Goal: Navigation & Orientation: Find specific page/section

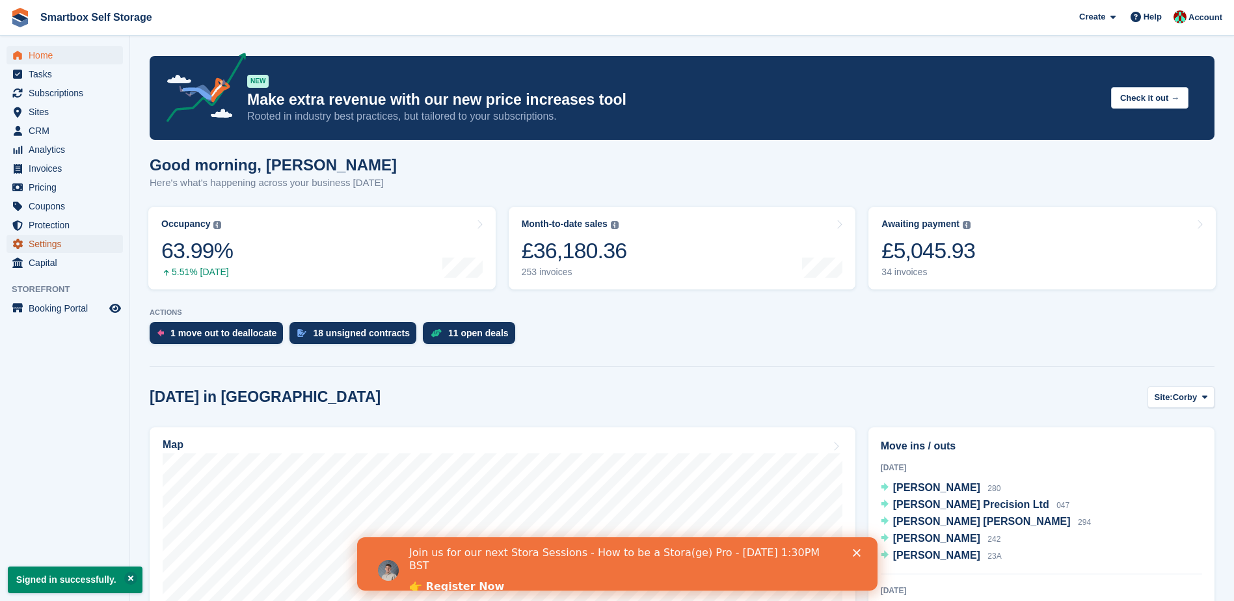
click at [47, 243] on span "Settings" at bounding box center [68, 244] width 78 height 18
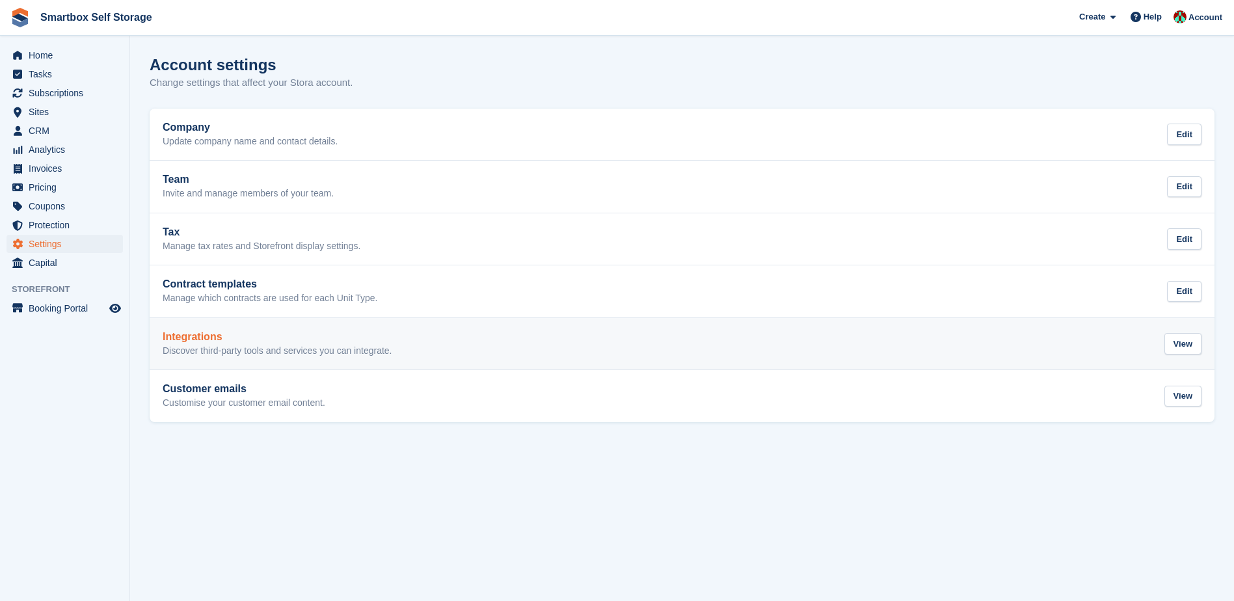
click at [310, 349] on p "Discover third-party tools and services you can integrate." at bounding box center [278, 351] width 230 height 12
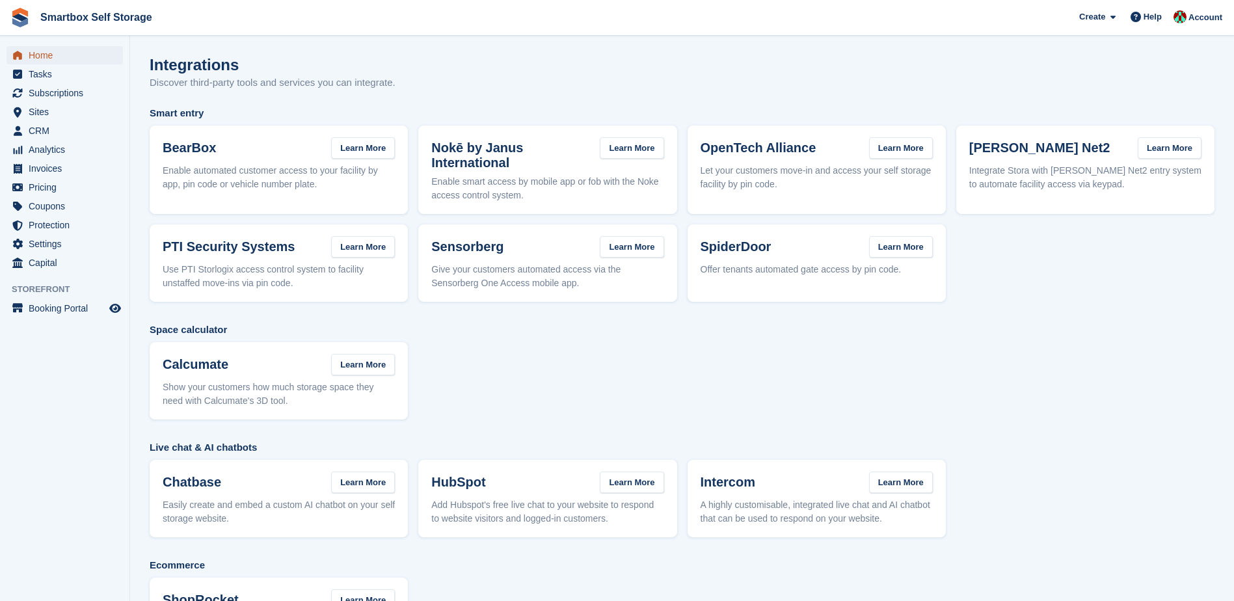
click at [54, 48] on span "Home" at bounding box center [68, 55] width 78 height 18
